Goal: Transaction & Acquisition: Obtain resource

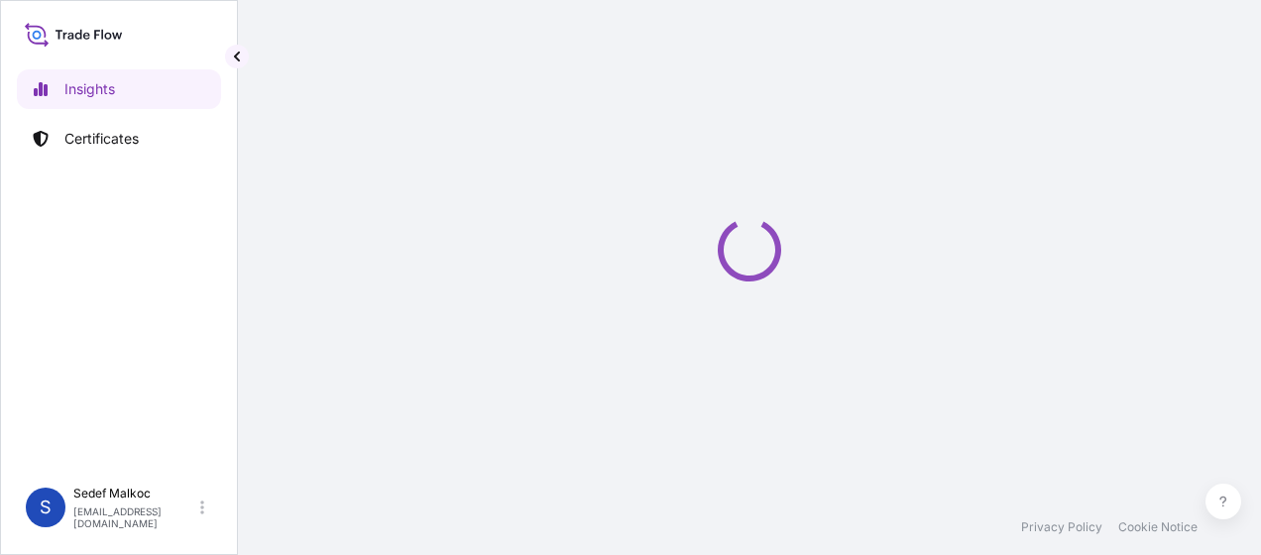
select select "2025"
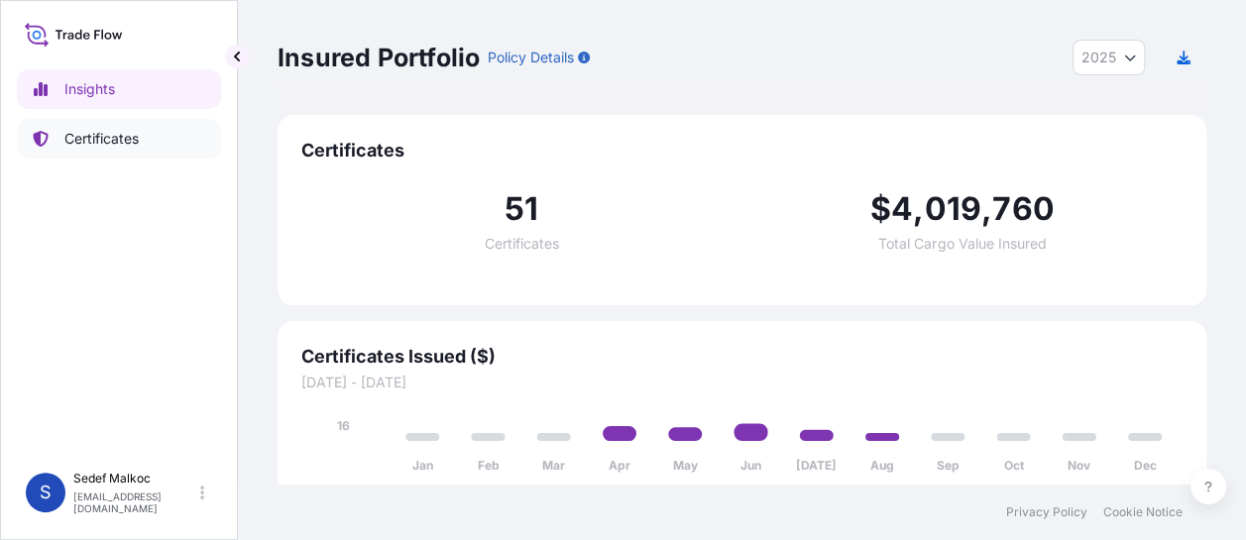
click at [120, 144] on p "Certificates" at bounding box center [101, 139] width 74 height 20
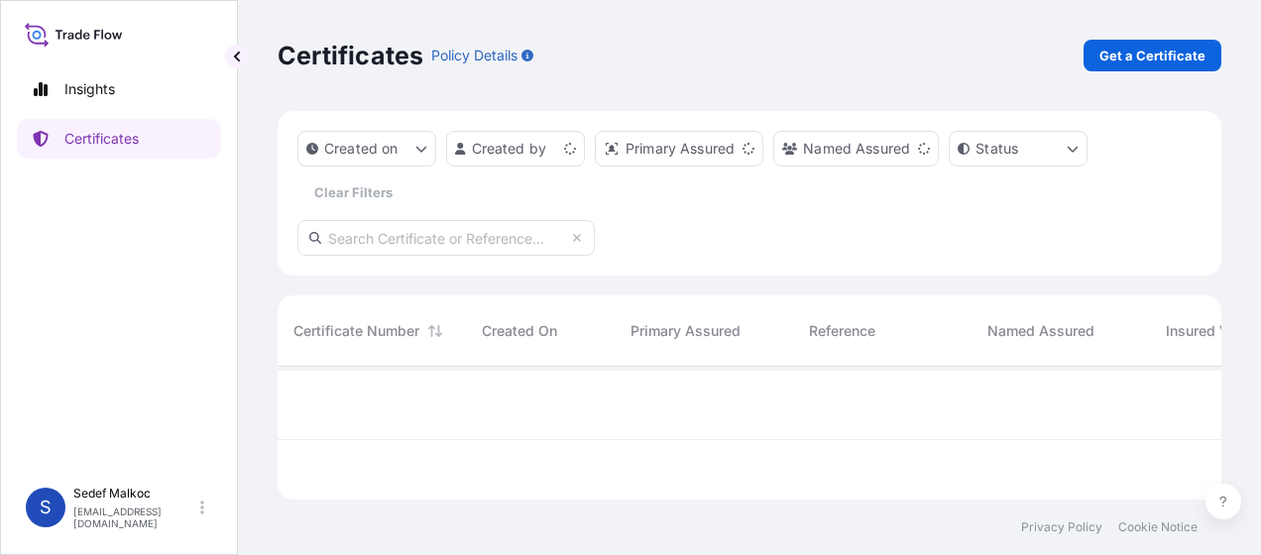
scroll to position [129, 928]
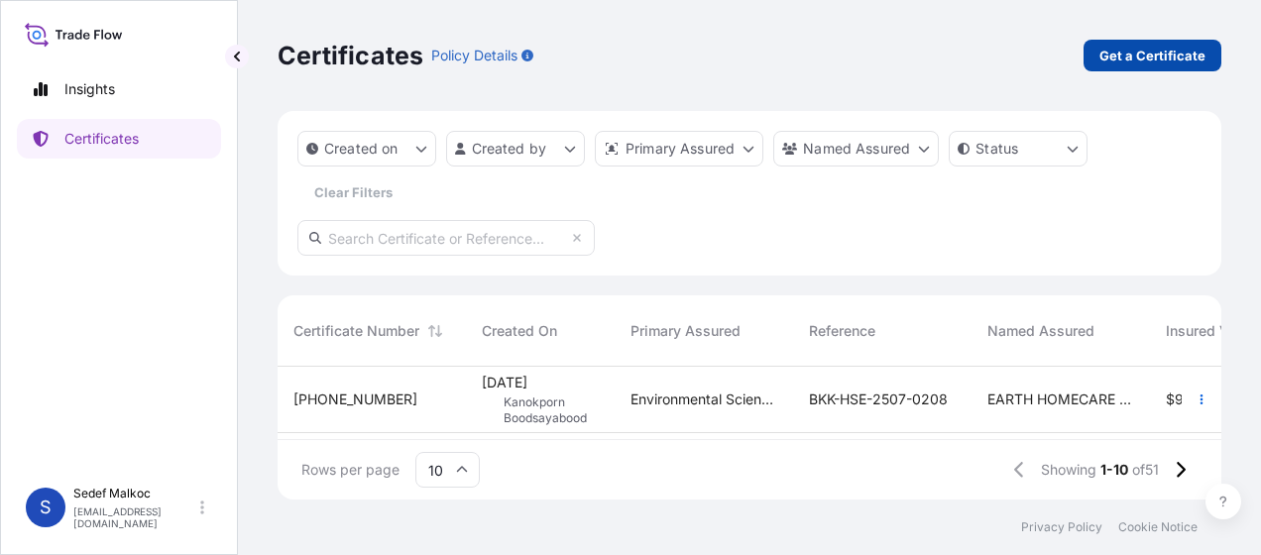
click at [1098, 59] on link "Get a Certificate" at bounding box center [1152, 56] width 138 height 32
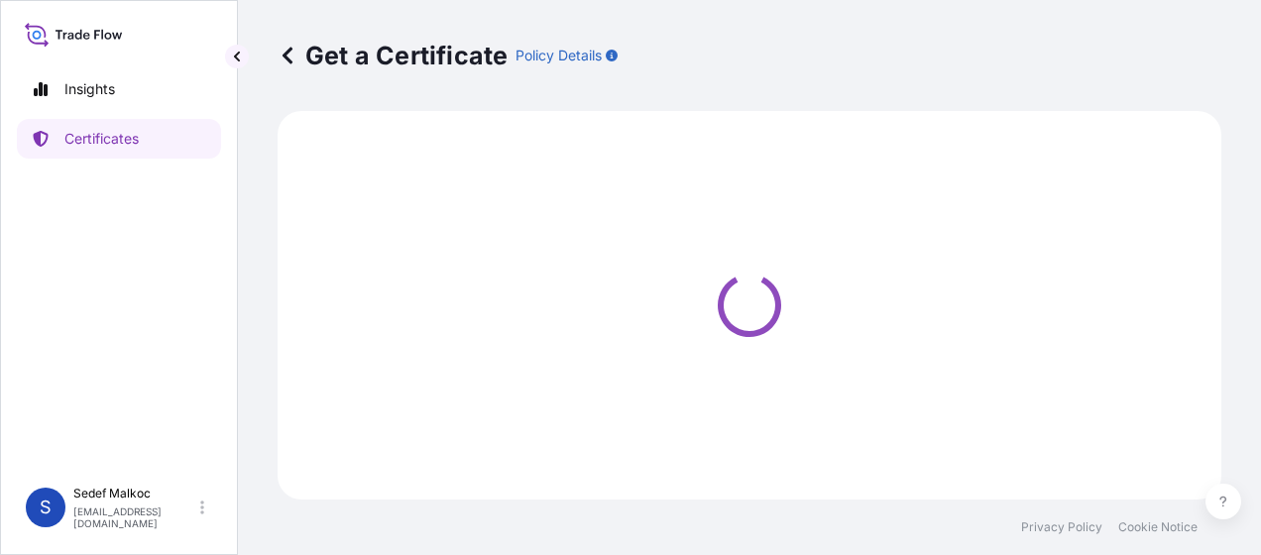
select select "Sea"
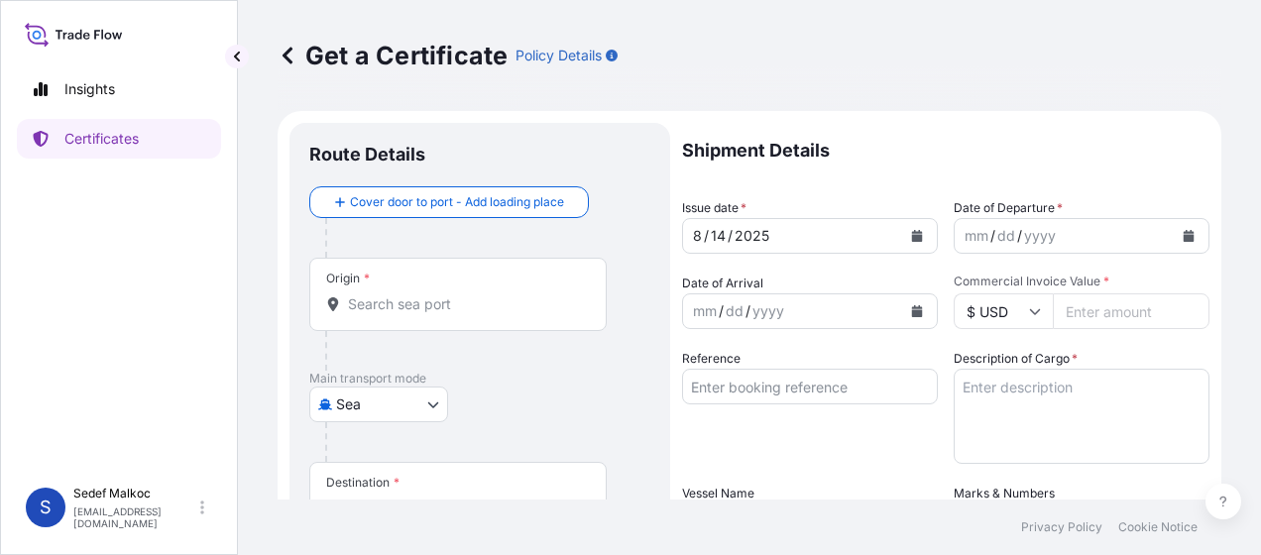
click at [388, 308] on input "Origin *" at bounding box center [465, 304] width 234 height 20
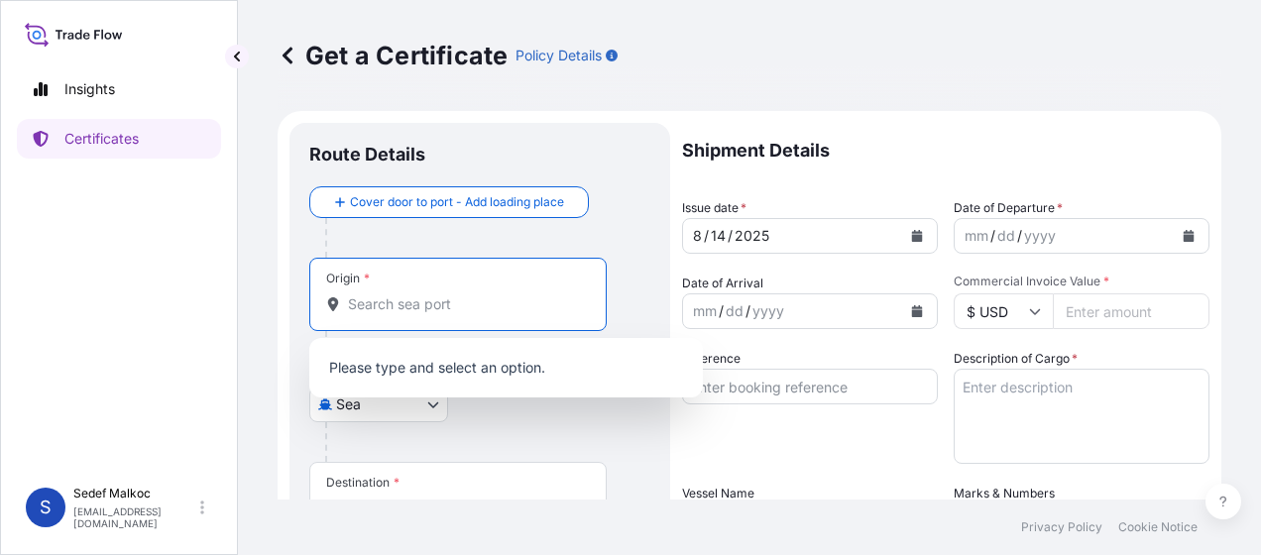
paste input "HİNDİSTAN"
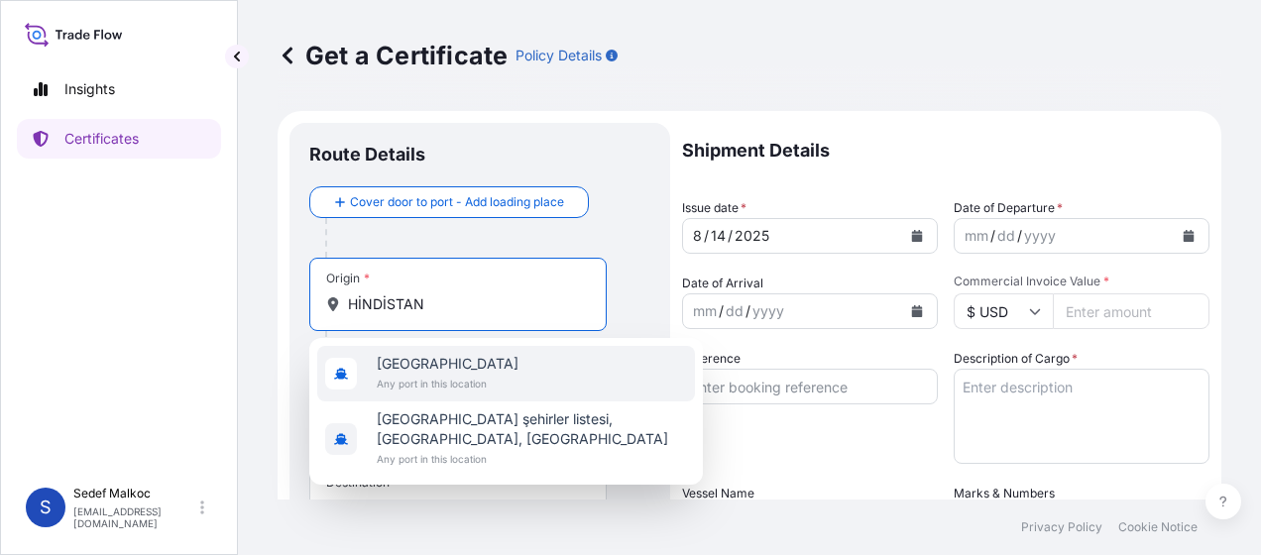
click at [488, 366] on div "[GEOGRAPHIC_DATA] Any port in this location" at bounding box center [506, 373] width 378 height 55
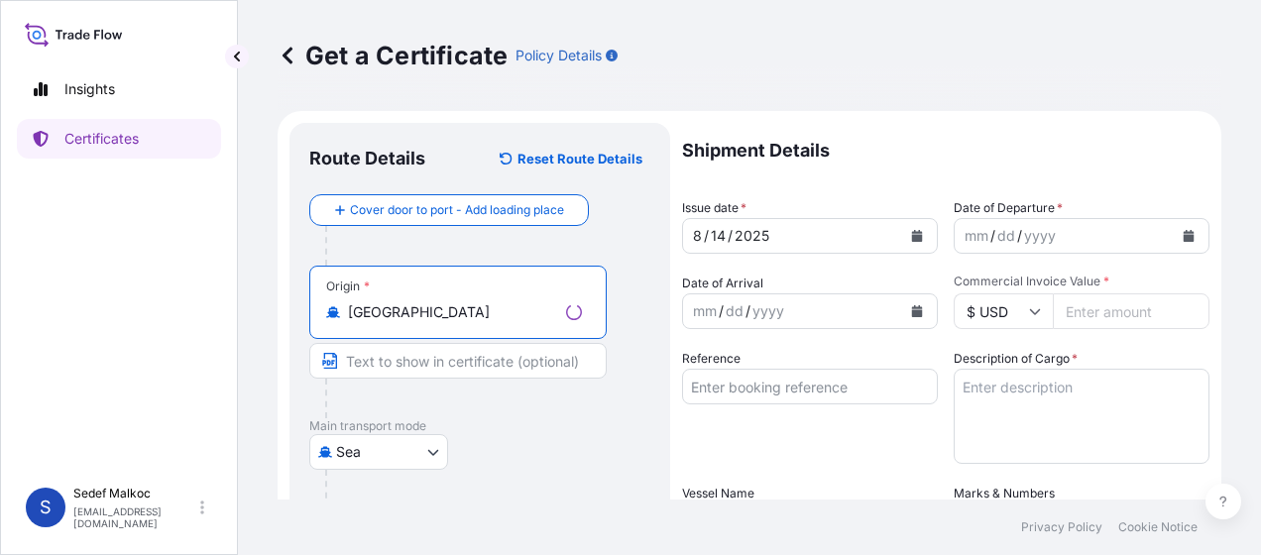
type input "[GEOGRAPHIC_DATA]"
click at [499, 396] on div at bounding box center [465, 399] width 281 height 40
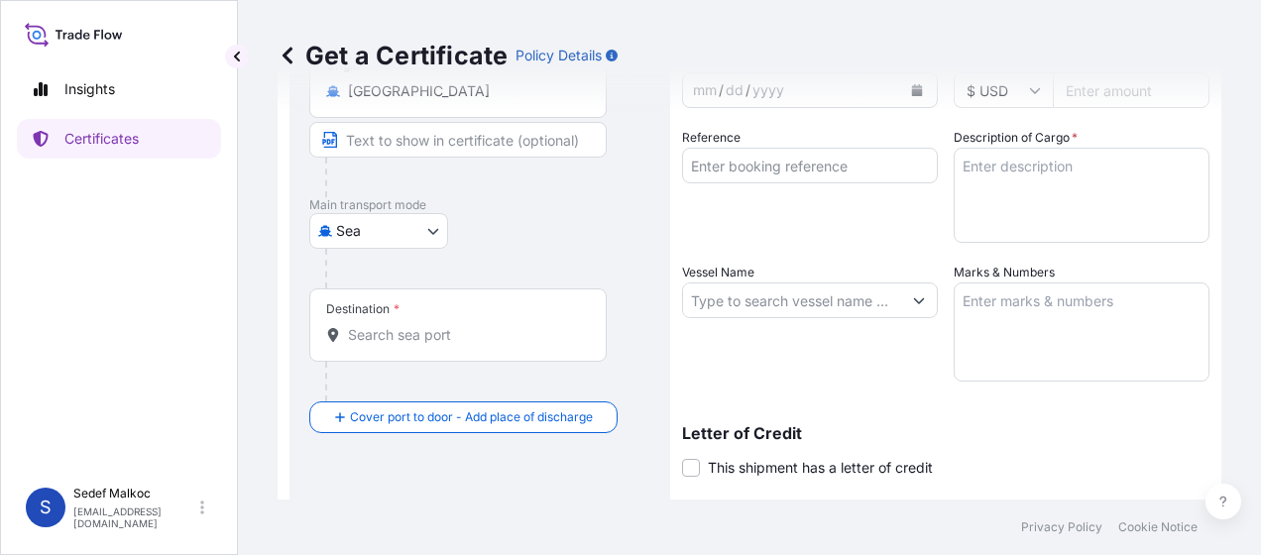
scroll to position [297, 0]
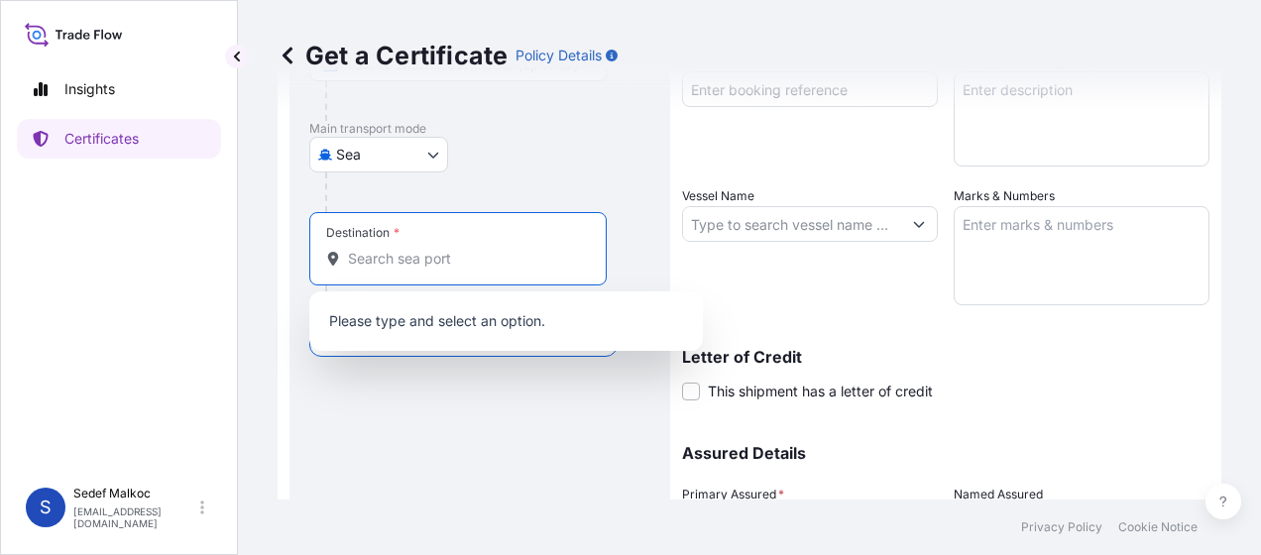
click at [407, 262] on input "Destination *" at bounding box center [465, 259] width 234 height 20
paste input "KOCAELİ"
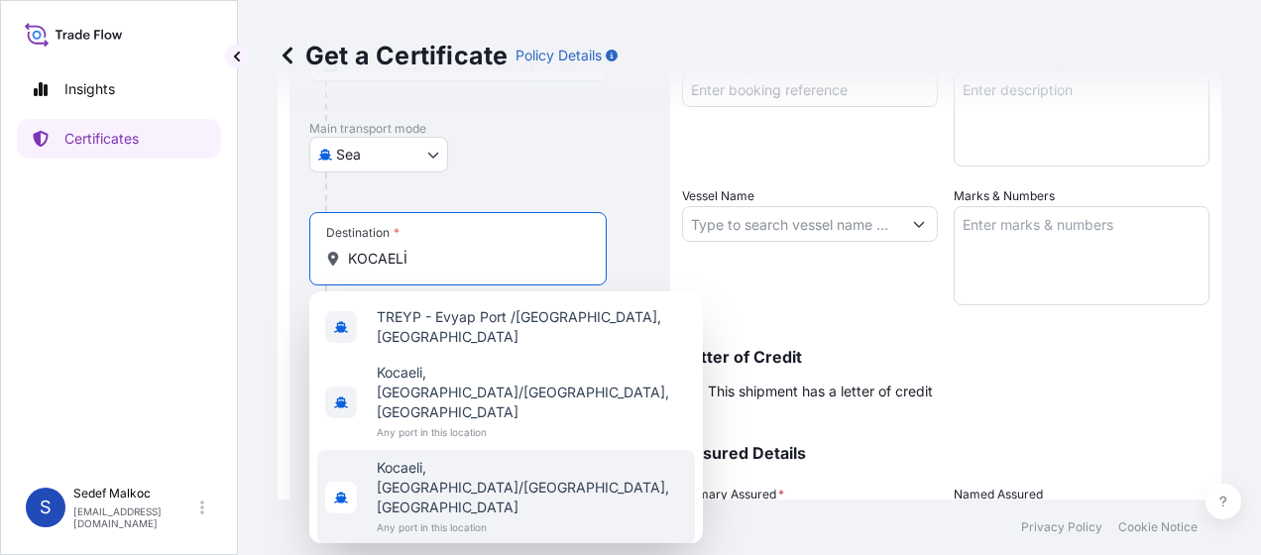
click at [440, 486] on div "Route Details Reset Route Details Cover door to port - Add loading place Place …" at bounding box center [479, 250] width 341 height 810
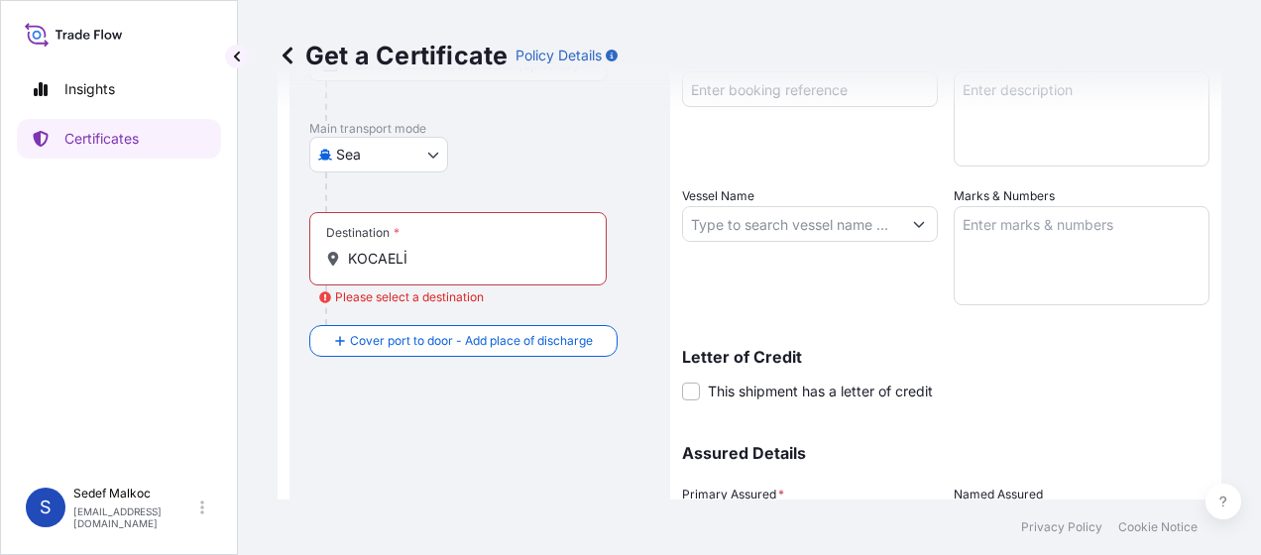
click at [453, 266] on input "KOCAELİ" at bounding box center [465, 259] width 234 height 20
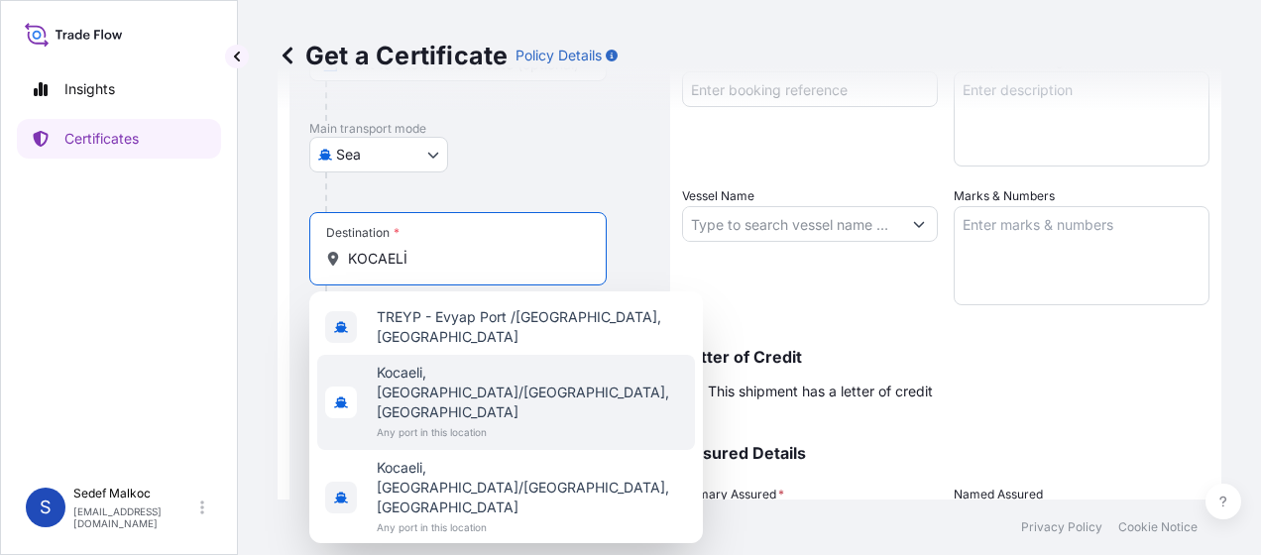
click at [456, 371] on span "Kocaeli, [GEOGRAPHIC_DATA]/[GEOGRAPHIC_DATA], [GEOGRAPHIC_DATA]" at bounding box center [532, 392] width 310 height 59
type input "Kocaeli, [GEOGRAPHIC_DATA]/[GEOGRAPHIC_DATA], [GEOGRAPHIC_DATA]"
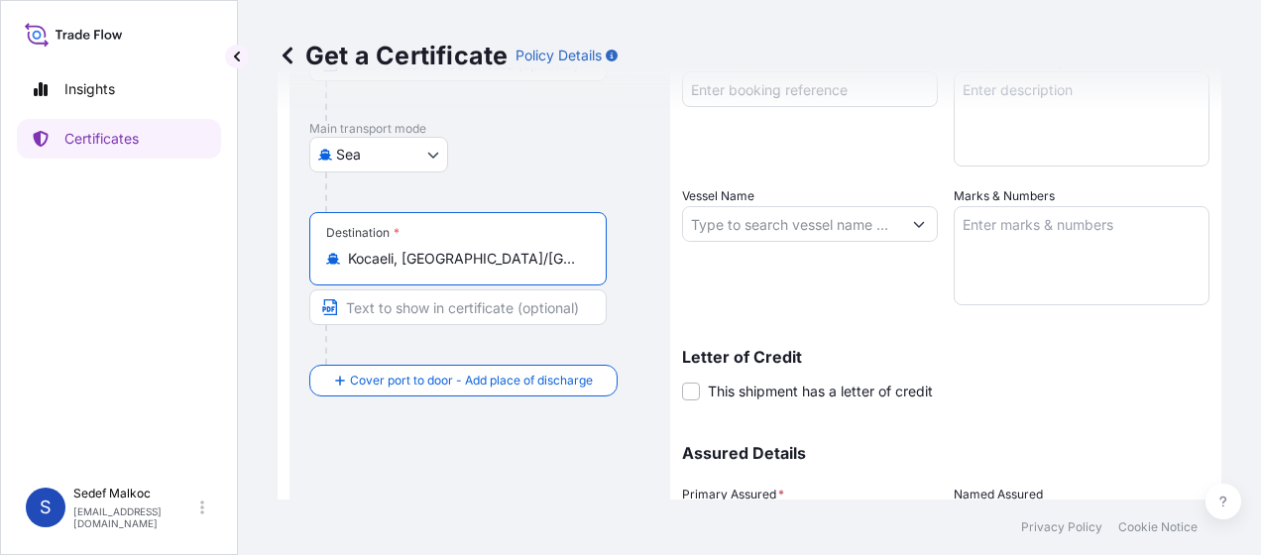
click at [458, 412] on div "Route Details Reset Route Details Cover door to port - Add loading place Place …" at bounding box center [479, 250] width 341 height 810
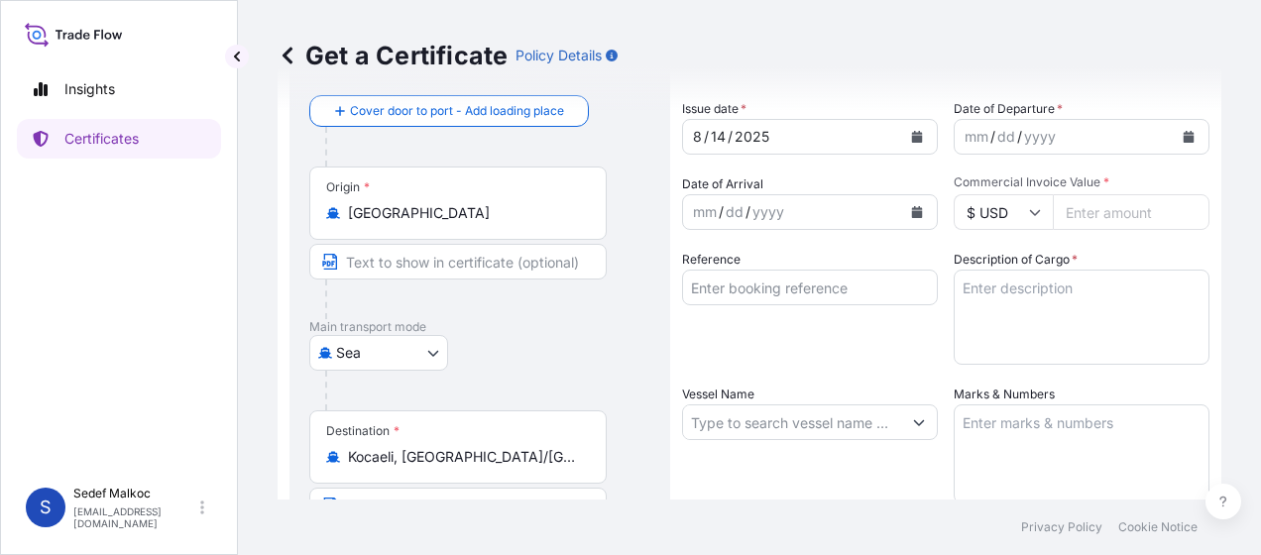
scroll to position [0, 0]
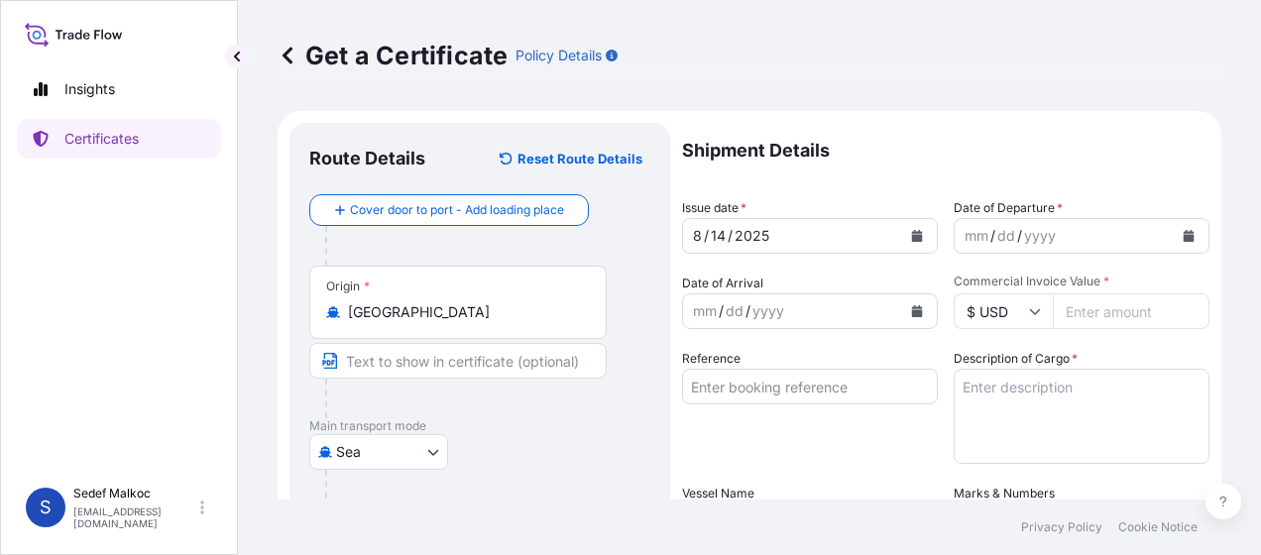
click at [1195, 234] on form "Route Details Reset Route Details Cover door to port - Add loading place Place …" at bounding box center [748, 547] width 943 height 873
click at [1183, 235] on icon "Calendar" at bounding box center [1188, 236] width 11 height 12
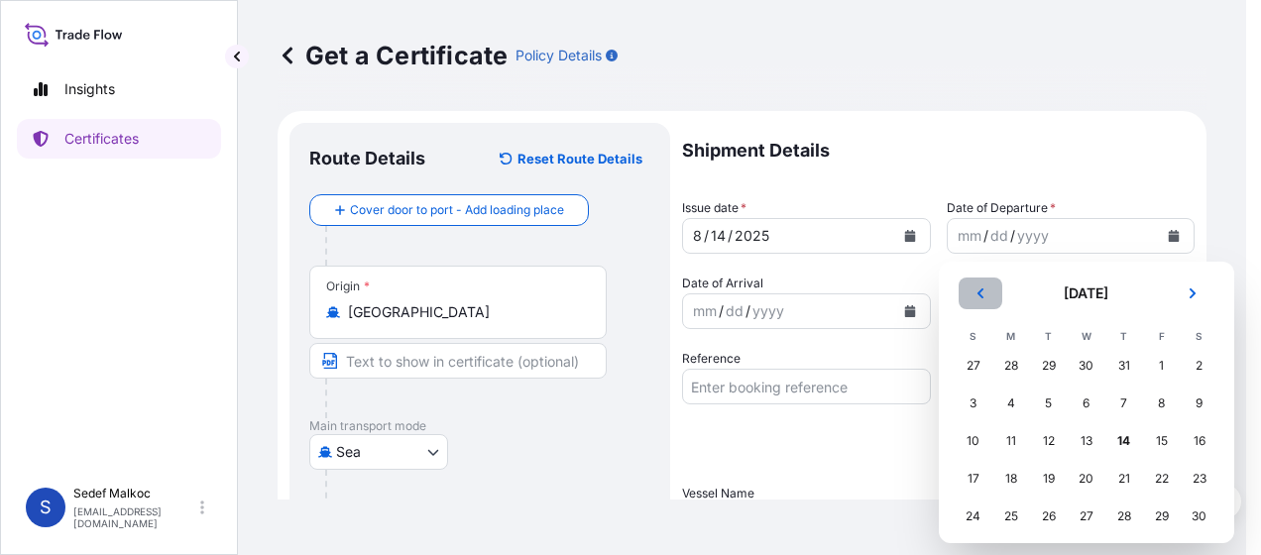
click at [979, 299] on button "Previous" at bounding box center [980, 293] width 44 height 32
click at [1025, 402] on div "7" at bounding box center [1011, 404] width 36 height 36
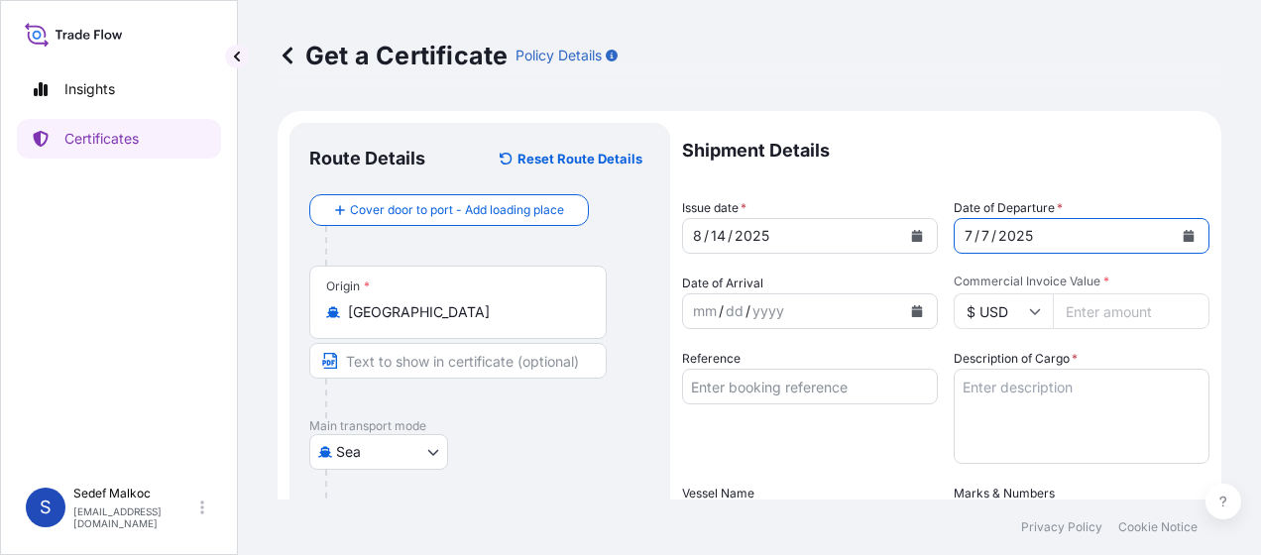
click at [933, 303] on div "Shipment Details Issue date * [DATE] Date of Departure * [DATE] Date of Arrival…" at bounding box center [945, 520] width 527 height 794
click at [914, 313] on icon "Calendar" at bounding box center [917, 311] width 11 height 12
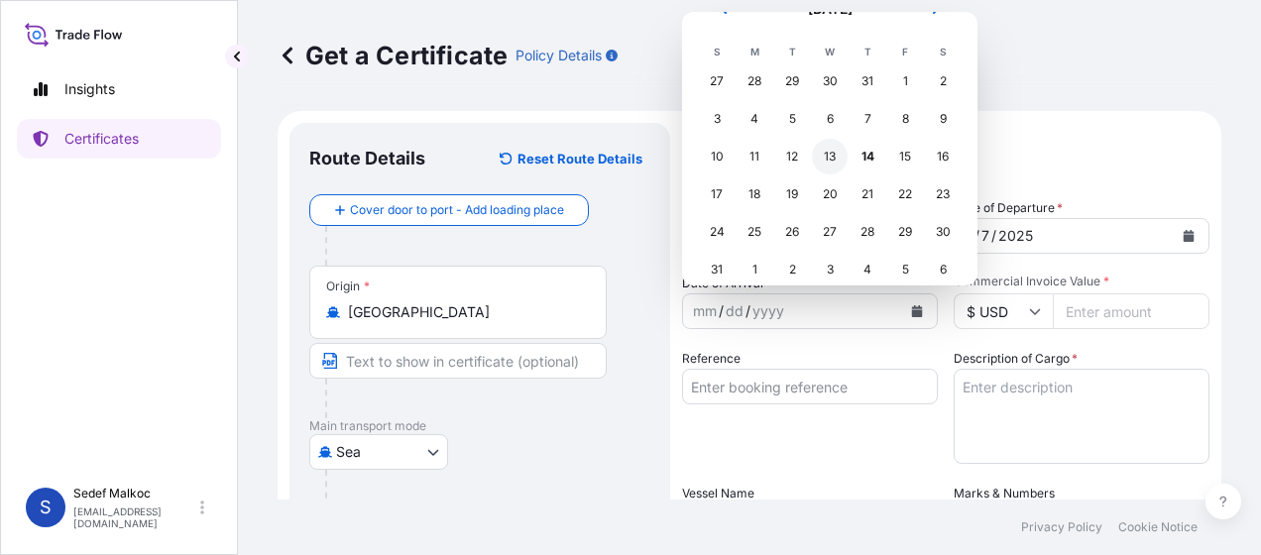
scroll to position [54, 0]
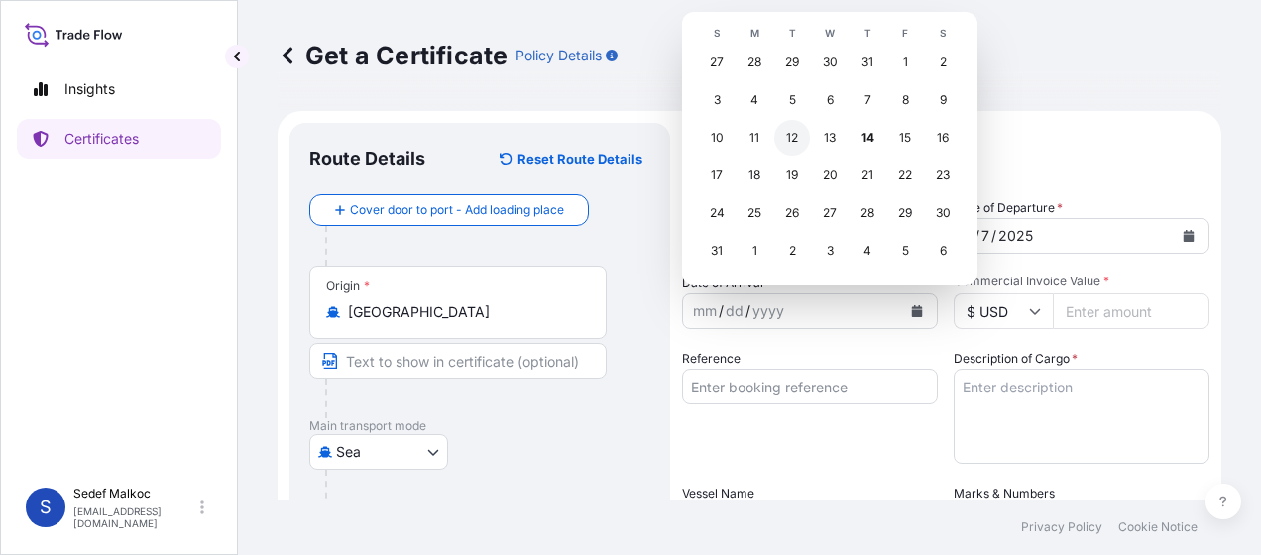
click at [788, 137] on div "12" at bounding box center [792, 138] width 36 height 36
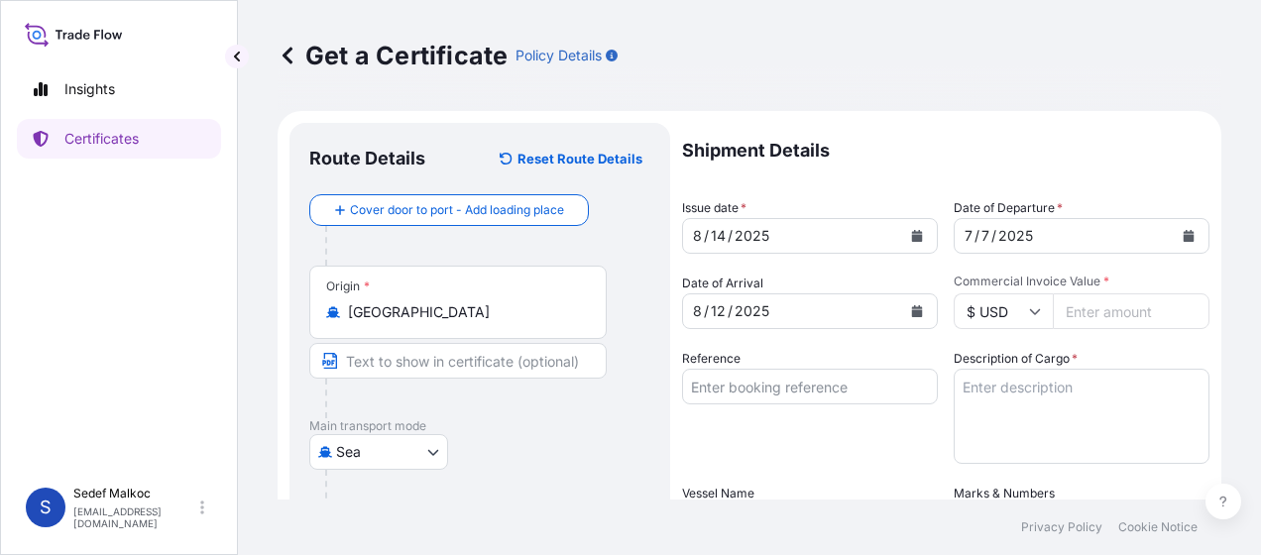
click at [1009, 306] on input "$ USD" at bounding box center [1002, 311] width 99 height 36
click at [997, 299] on div "TL TRY" at bounding box center [994, 281] width 83 height 38
type input "TL TRY"
click at [1087, 325] on input "Commercial Invoice Value *" at bounding box center [1130, 311] width 157 height 36
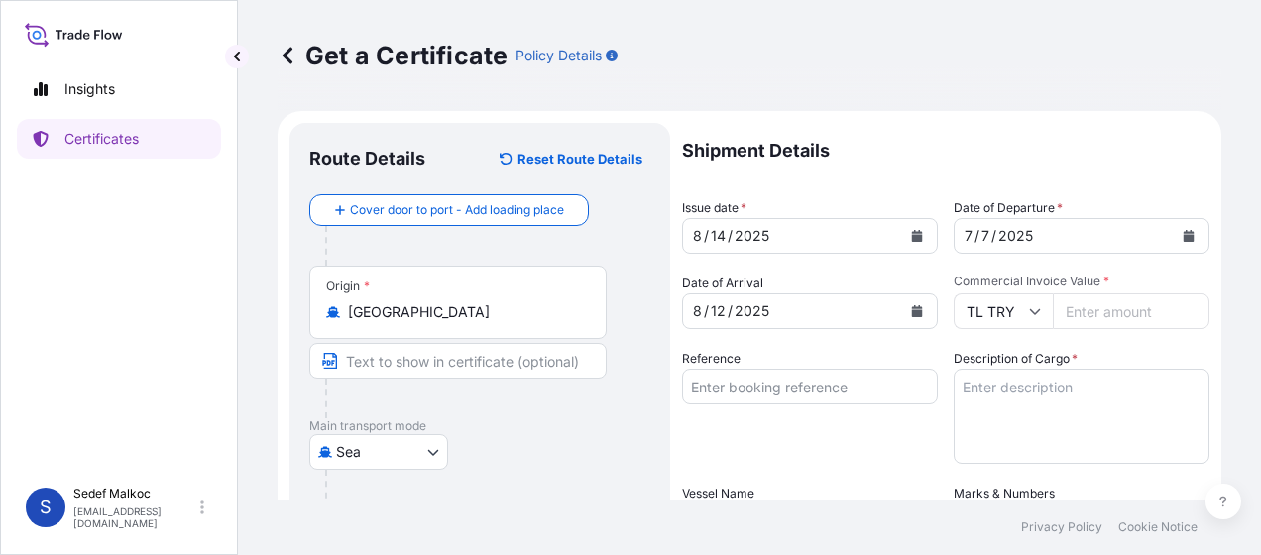
paste input "502.47"
drag, startPoint x: 1108, startPoint y: 310, endPoint x: 1081, endPoint y: 307, distance: 26.9
click at [1081, 307] on input "502.47" at bounding box center [1130, 311] width 157 height 36
type input "502468"
click at [870, 393] on input "Reference" at bounding box center [810, 387] width 256 height 36
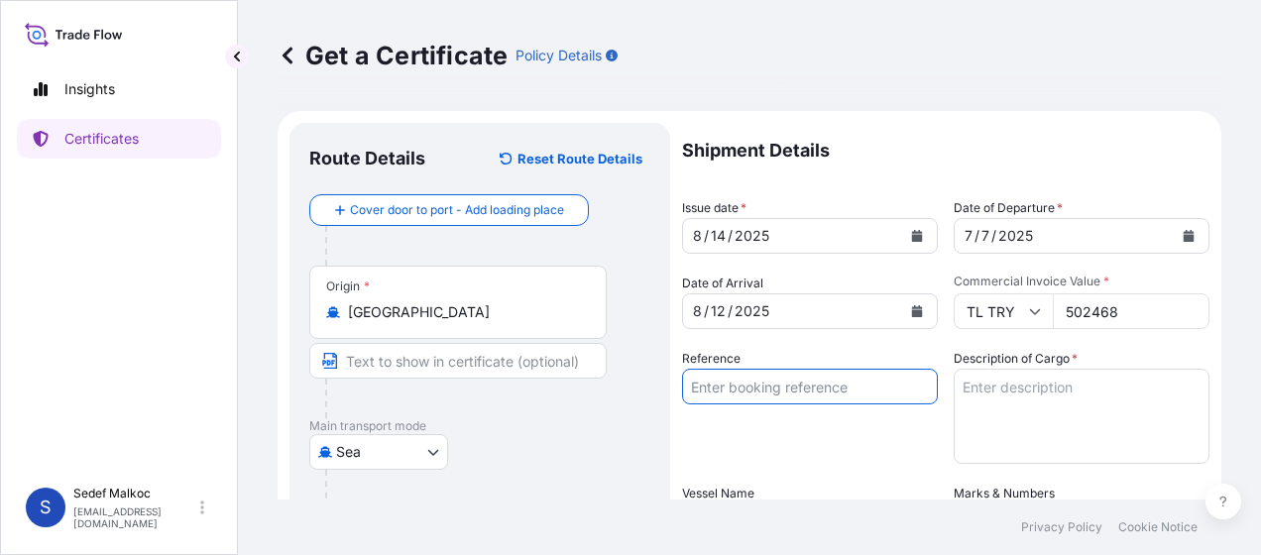
paste input "INV-00093670"
type input "INV-00093670"
click at [803, 408] on div "Reference INV-00093670" at bounding box center [810, 406] width 256 height 115
click at [1019, 394] on textarea "Description of Cargo *" at bounding box center [1081, 416] width 256 height 95
paste textarea "CYFLUTHRIN TC 1X200KG DRM WW"
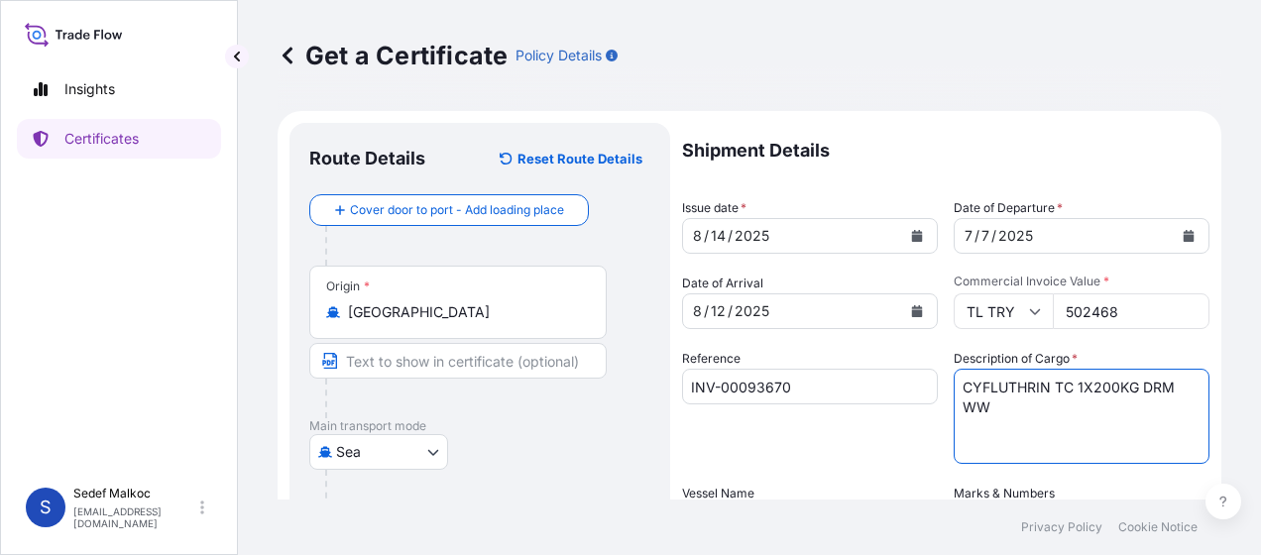
scroll to position [297, 0]
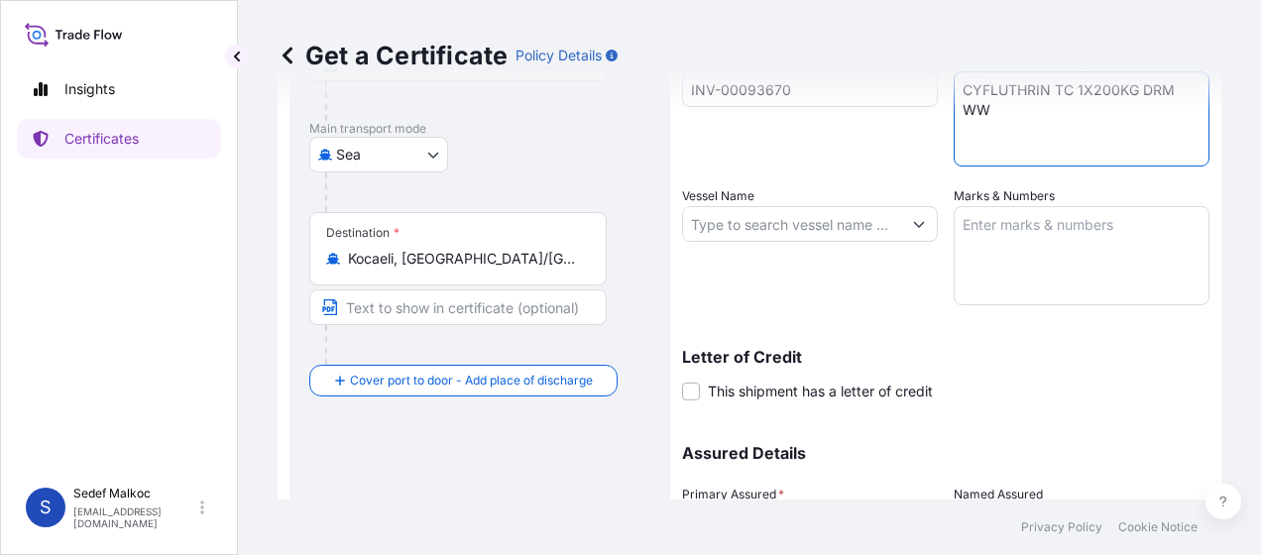
type textarea "CYFLUTHRIN TC 1X200KG DRM WW"
click at [1049, 246] on textarea "Marks & Numbers" at bounding box center [1081, 255] width 256 height 99
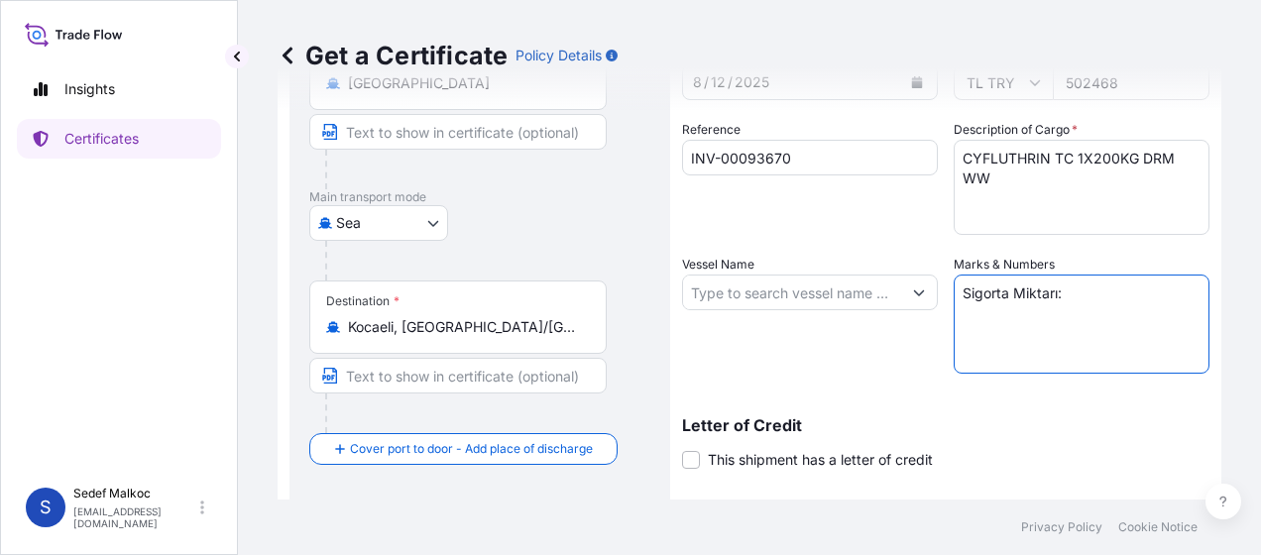
scroll to position [198, 0]
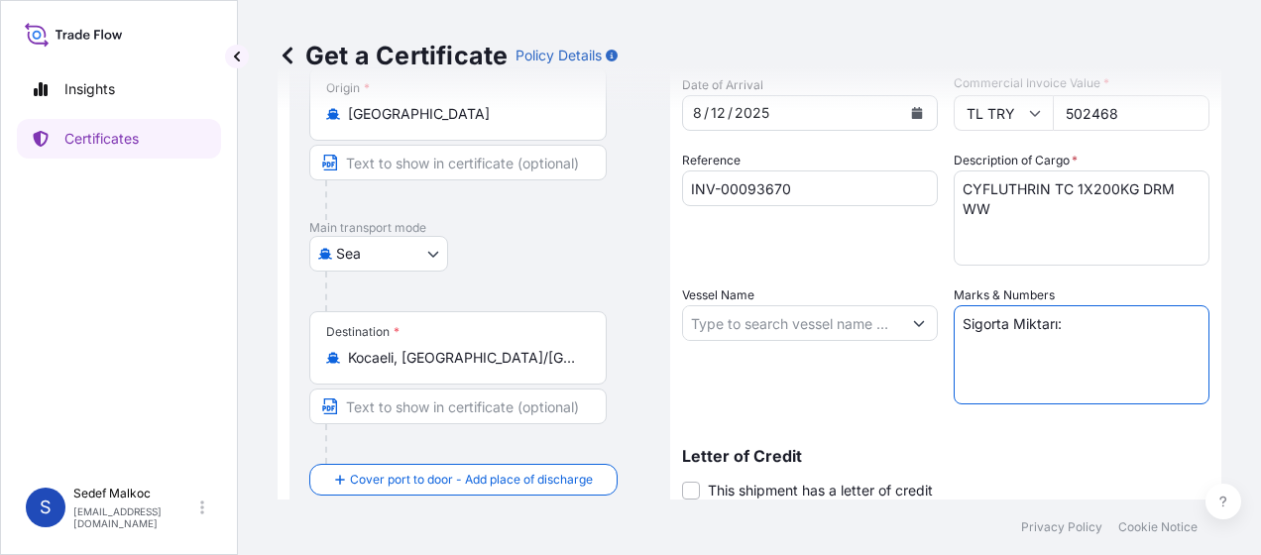
click at [1081, 112] on input "502468" at bounding box center [1130, 113] width 157 height 36
drag, startPoint x: 810, startPoint y: 396, endPoint x: 904, endPoint y: 362, distance: 100.3
click at [810, 396] on div "Vessel Name" at bounding box center [810, 344] width 256 height 119
click at [1139, 323] on textarea "Sigorta Miktarı:" at bounding box center [1081, 354] width 256 height 99
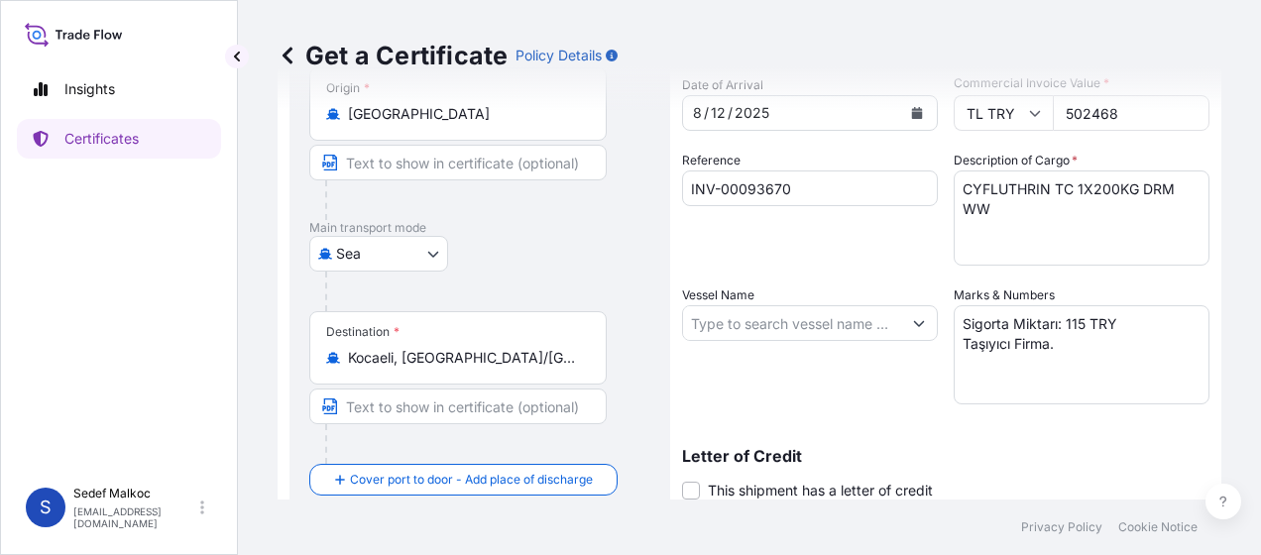
click at [1139, 323] on textarea "Sigorta Miktarı: 115 TRY Taşıyıcı Firma." at bounding box center [1081, 354] width 256 height 99
click at [1108, 347] on textarea "Sigorta Miktarı: 115 TRY Taşıyıcı Firma." at bounding box center [1081, 354] width 256 height 99
paste textarea "E.A.S.T. TRANS ULUSLARARASI NAKLİYAT VE [DOMAIN_NAME] ŞTİ"
click at [1064, 386] on textarea "Sigorta Miktarı: 115 TRY Taşıyıcı Firma: E.A.S.T. TRANS ULUSLARARASI NAKLİYAT V…" at bounding box center [1081, 354] width 256 height 99
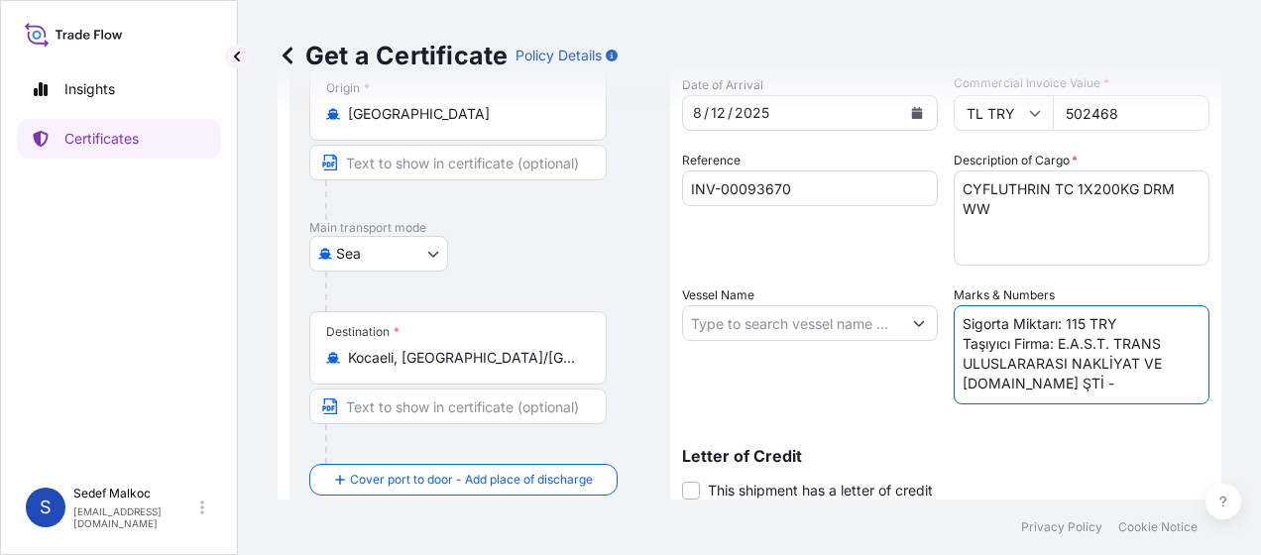
paste textarea "TURKON EGYPT 0TI0OE1TK"
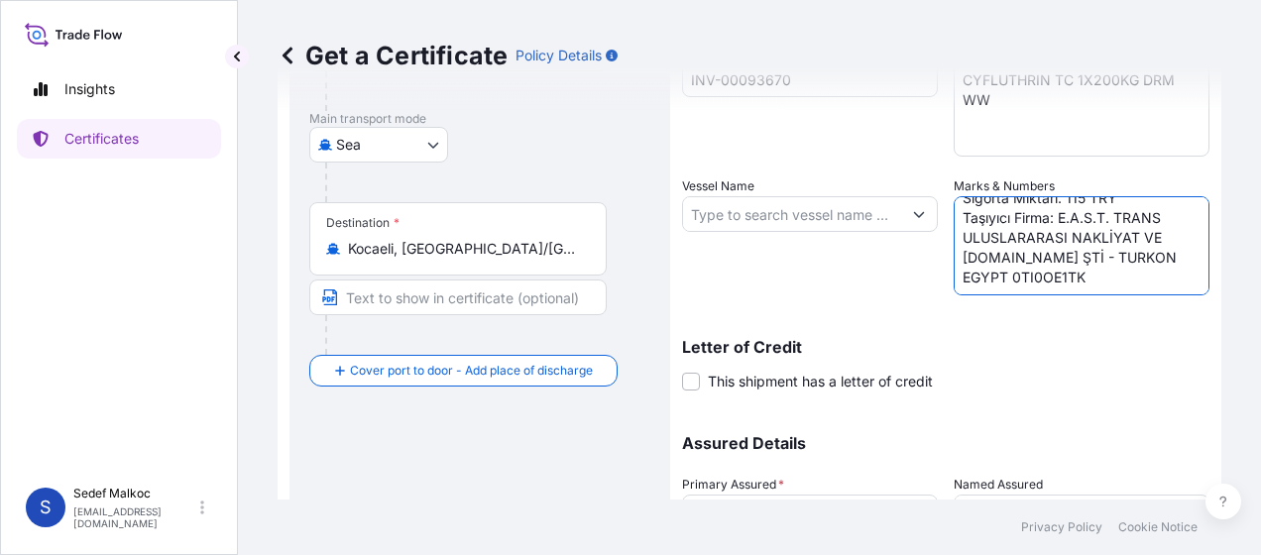
scroll to position [484, 0]
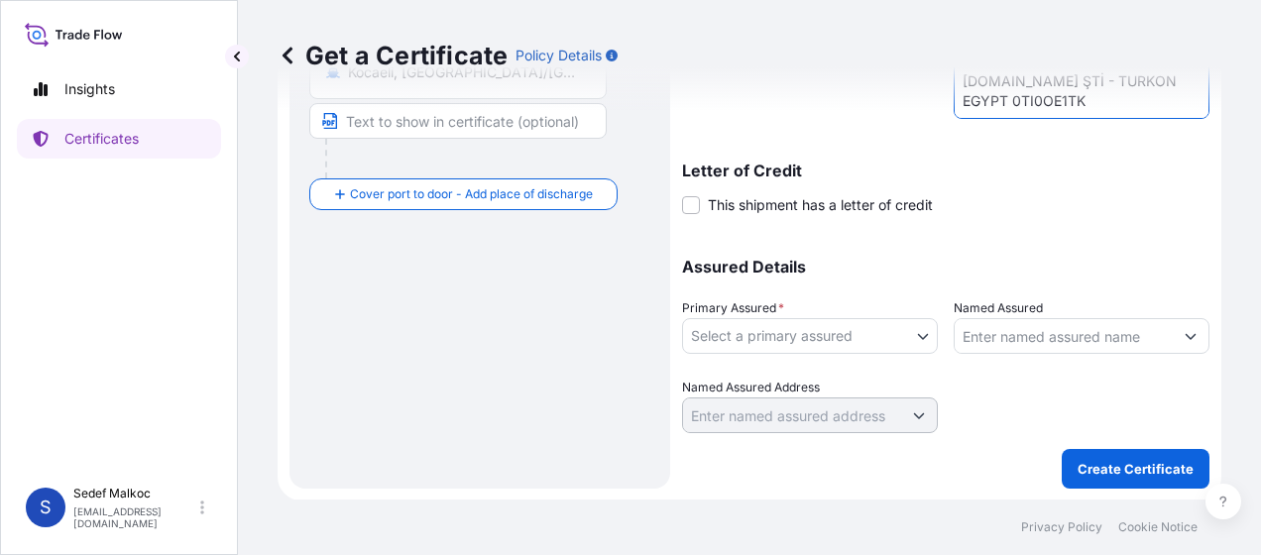
type textarea "Sigorta Miktarı: 115 TRY Taşıyıcı Firma: E.A.S.T. TRANS ULUSLARARASI NAKLİYAT V…"
click at [858, 339] on body "Insights Certificates S [PERSON_NAME][GEOGRAPHIC_DATA] [EMAIL_ADDRESS][PERSON_N…" at bounding box center [630, 277] width 1261 height 555
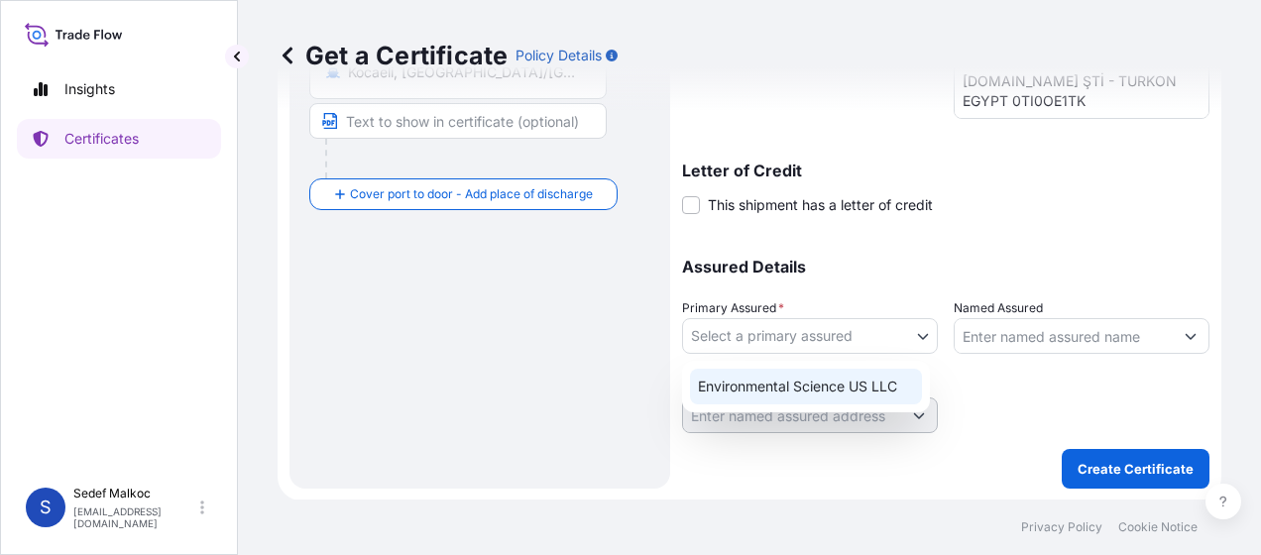
click at [860, 392] on div "Environmental Science US LLC" at bounding box center [806, 387] width 232 height 36
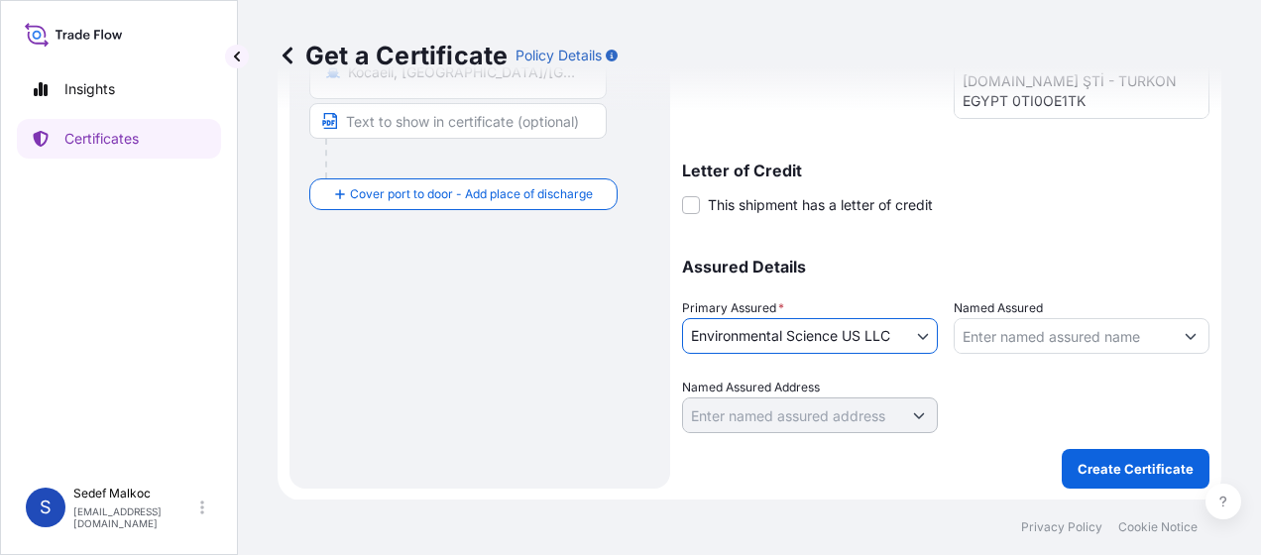
click at [997, 337] on input "Named Assured" at bounding box center [1063, 336] width 218 height 36
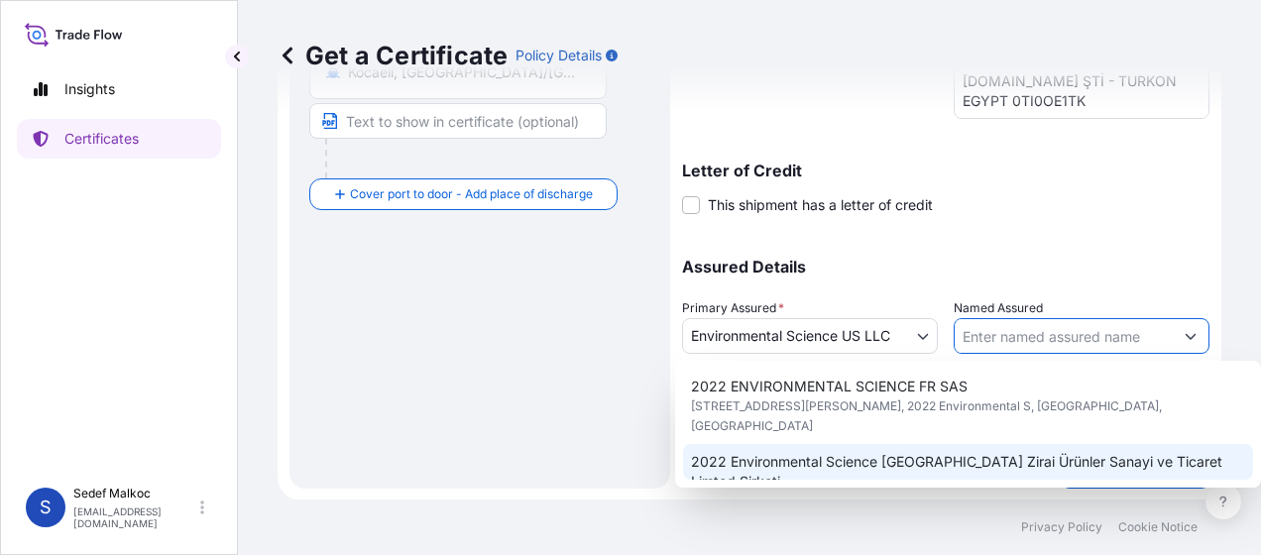
click at [1031, 452] on span "2022 Environmental Science [GEOGRAPHIC_DATA] Zirai Ürünler Sanayi ve Ticaret Li…" at bounding box center [968, 472] width 554 height 40
type input "2022 Environmental Science [GEOGRAPHIC_DATA] Zirai Ürünler Sanayi ve Ticaret Li…"
type input "[STREET_ADDRESS]"
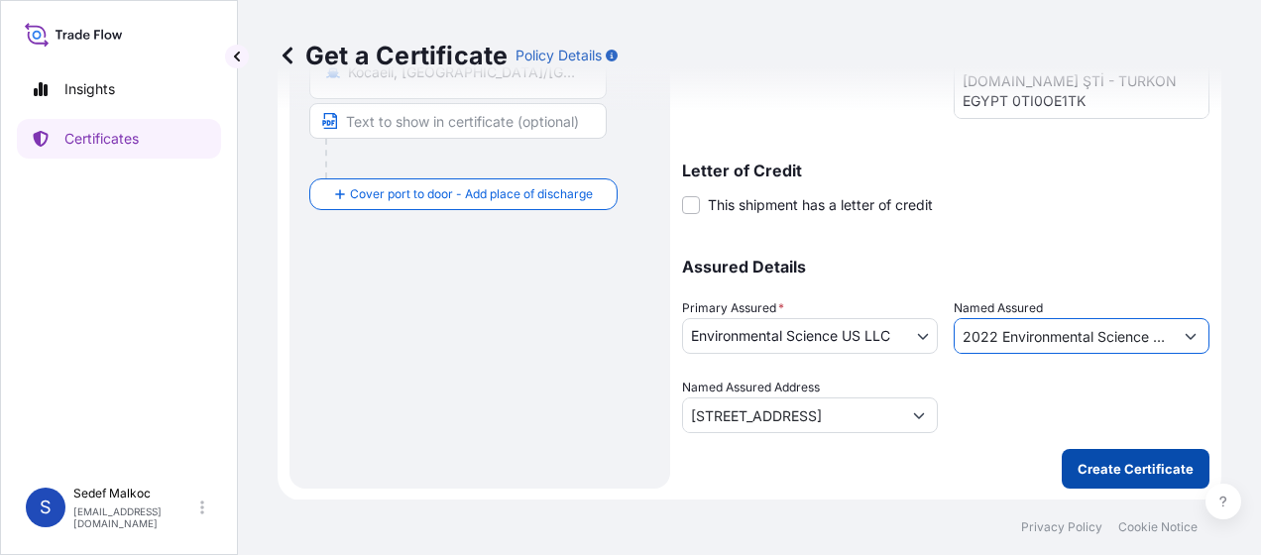
click at [1111, 460] on p "Create Certificate" at bounding box center [1135, 469] width 116 height 20
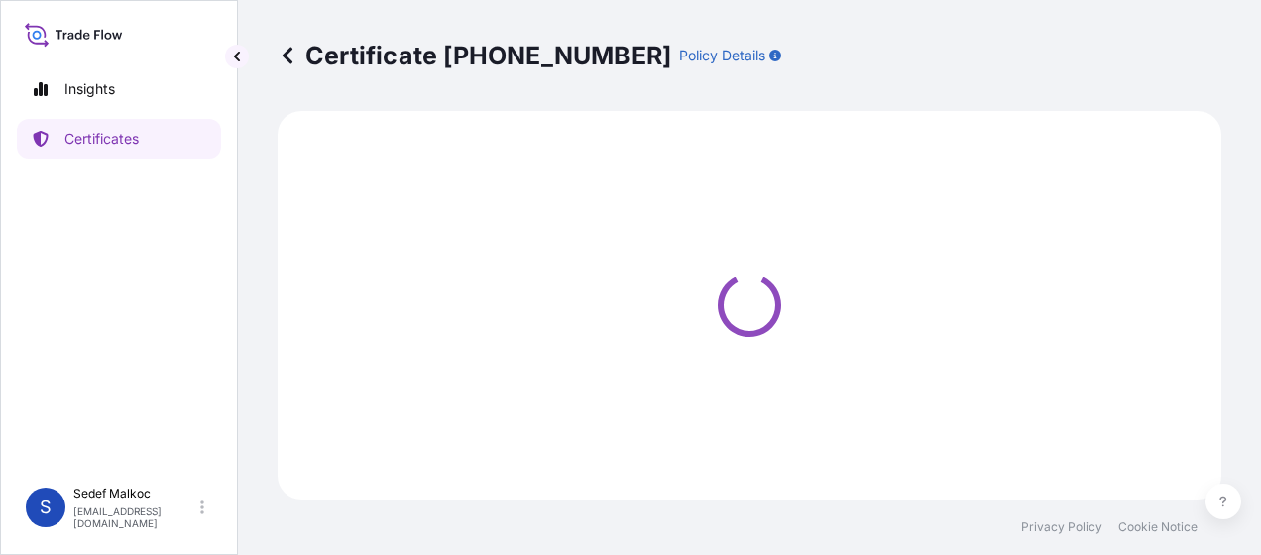
select select "Sea"
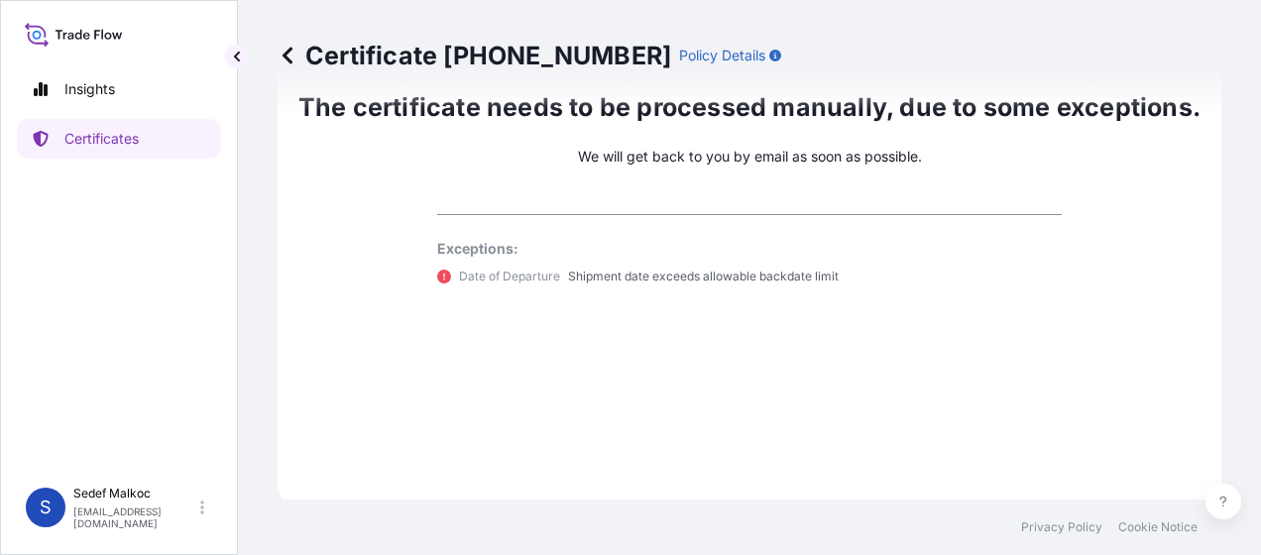
scroll to position [1245, 0]
